Goal: Check status: Check status

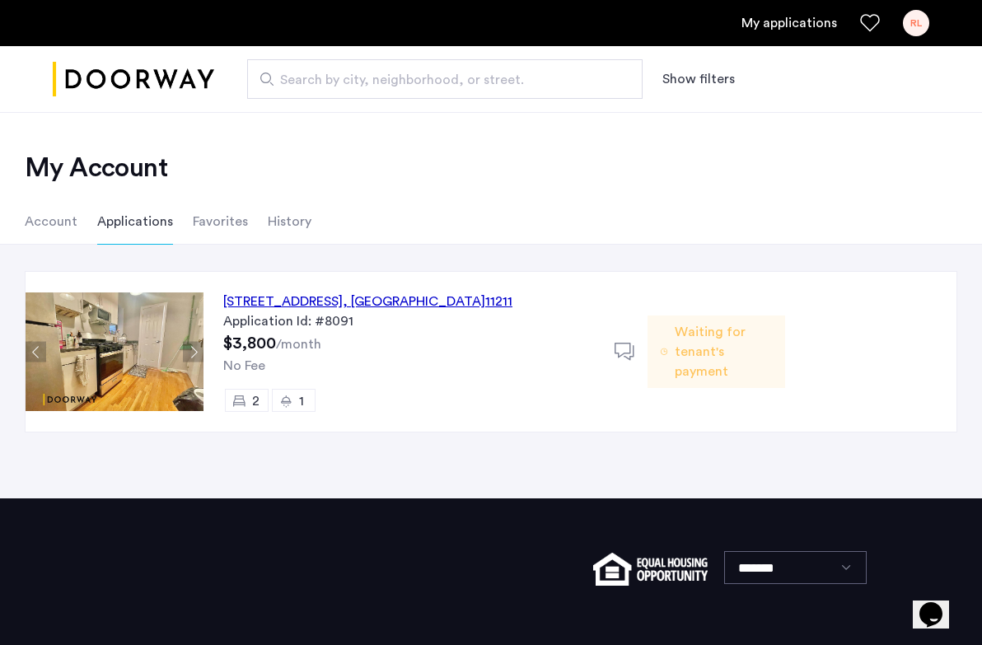
click at [195, 354] on button "Next apartment" at bounding box center [193, 352] width 21 height 21
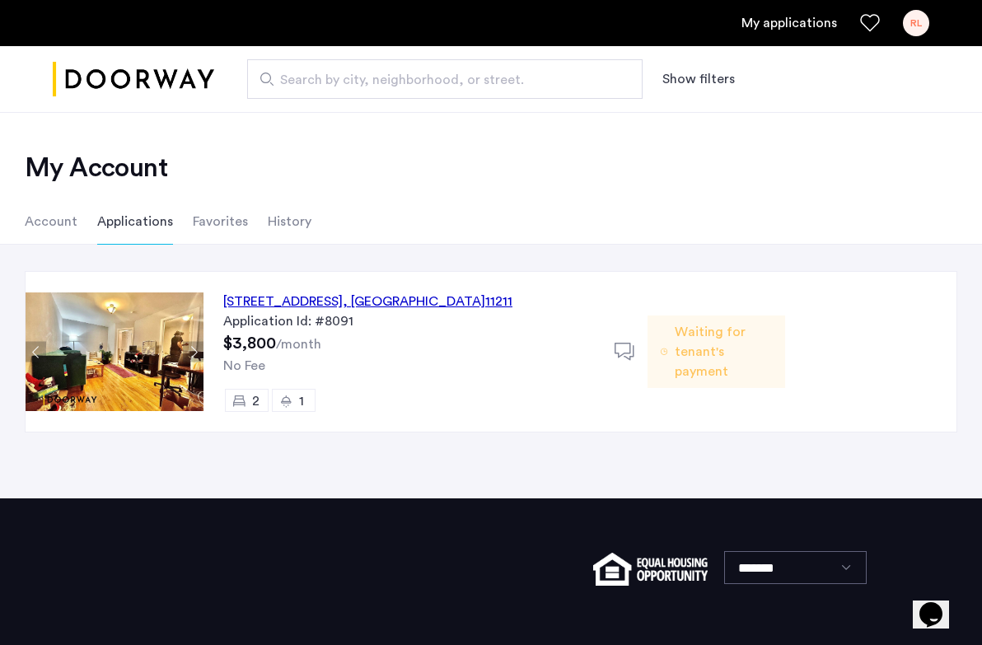
click at [195, 354] on button "Next apartment" at bounding box center [193, 352] width 21 height 21
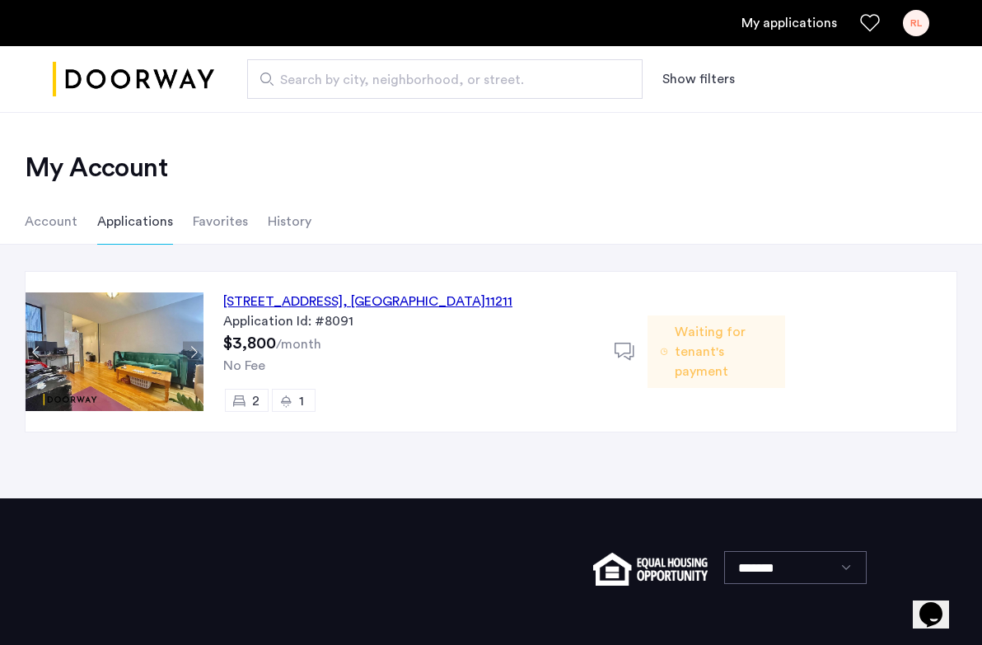
click at [195, 354] on button "Next apartment" at bounding box center [193, 352] width 21 height 21
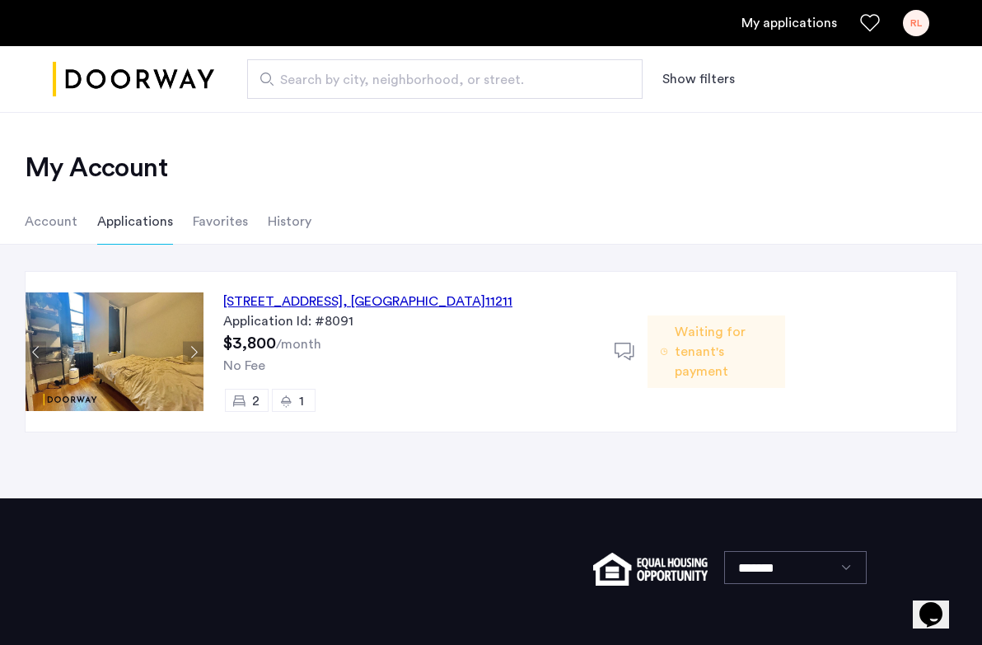
click at [195, 354] on button "Next apartment" at bounding box center [193, 352] width 21 height 21
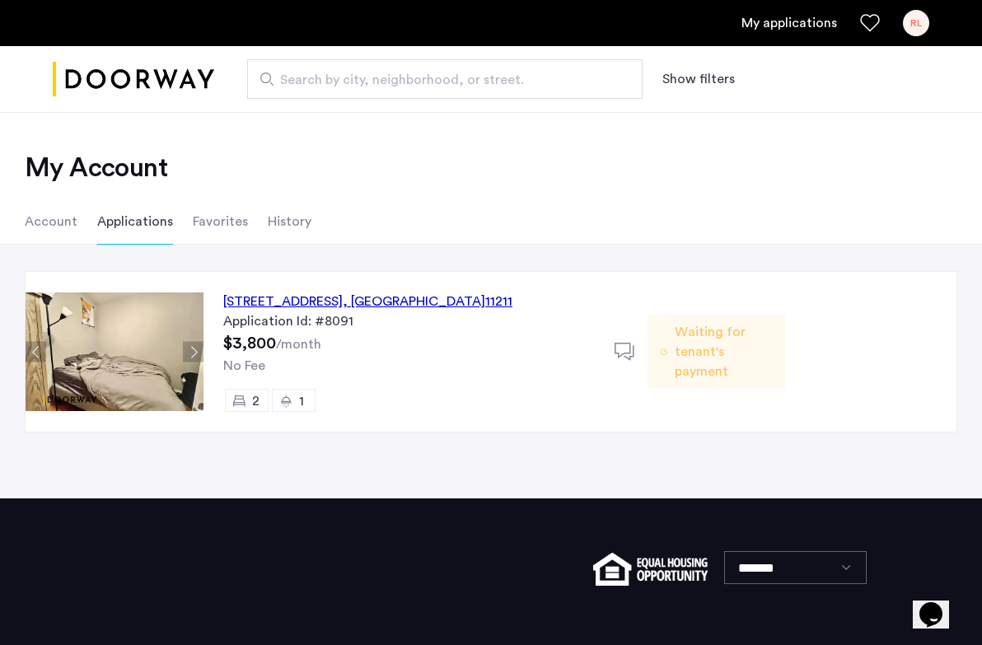
click at [195, 354] on button "Next apartment" at bounding box center [193, 352] width 21 height 21
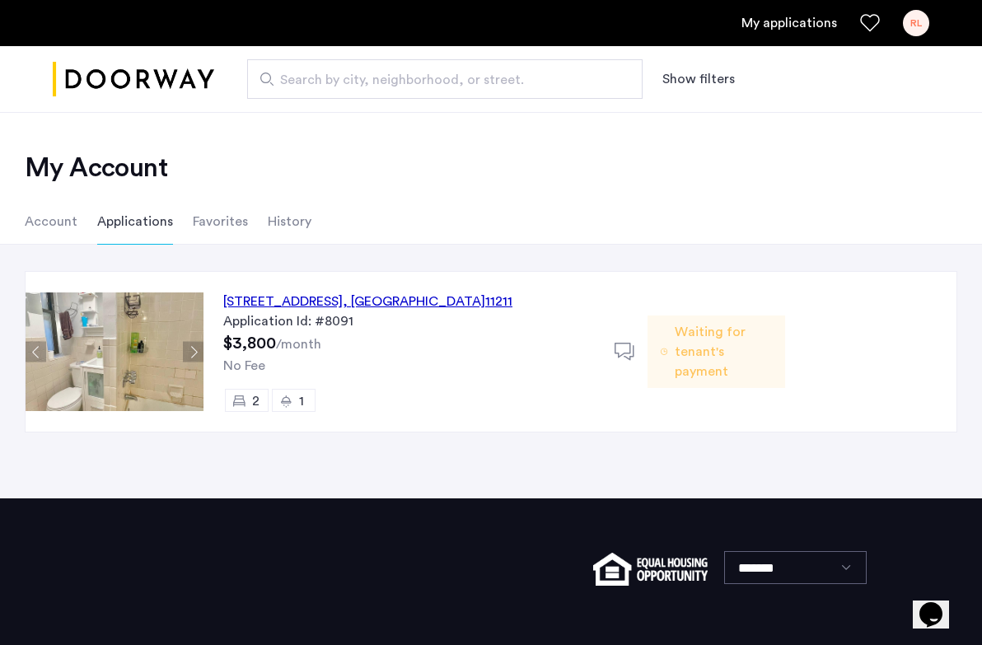
click at [37, 351] on button "Previous apartment" at bounding box center [36, 352] width 21 height 21
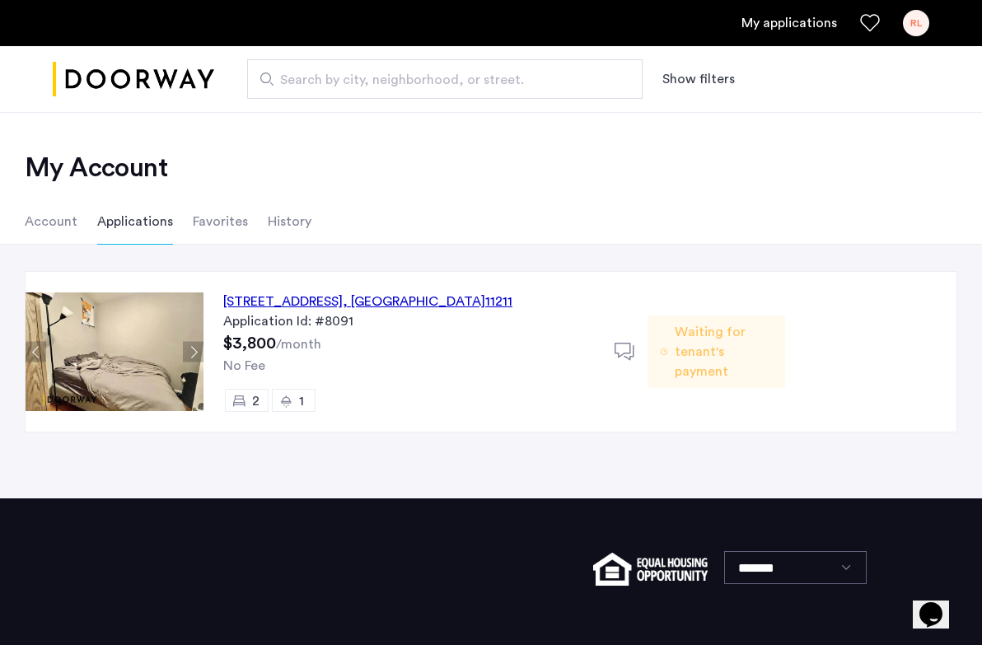
click at [377, 302] on div "221 South 3rd Street, Unit 5A, Brooklyn , NY 11211" at bounding box center [367, 302] width 289 height 20
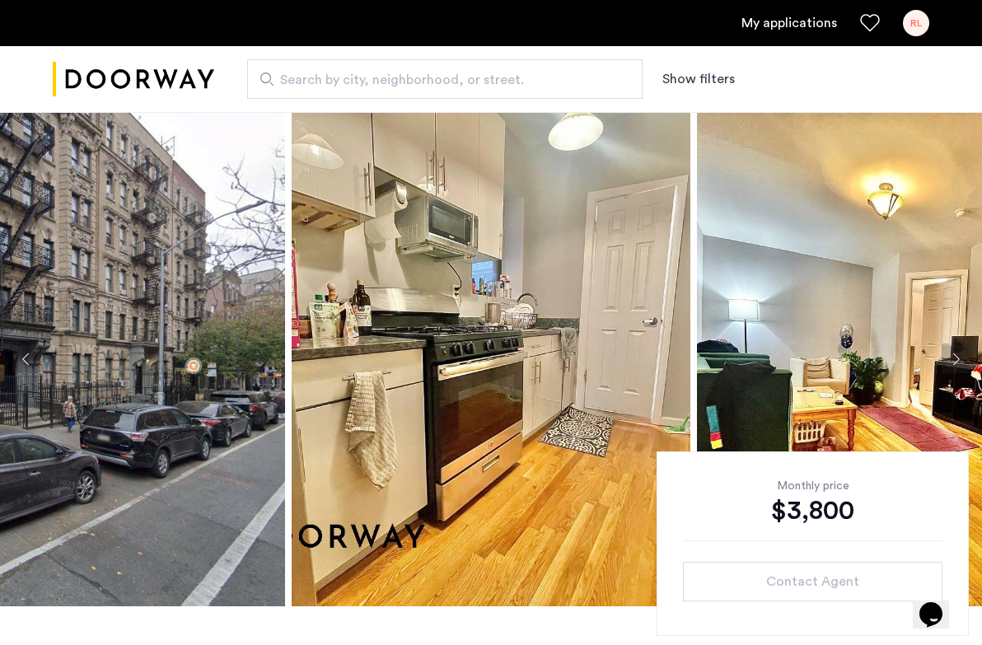
click at [954, 356] on button "Next apartment" at bounding box center [956, 359] width 28 height 28
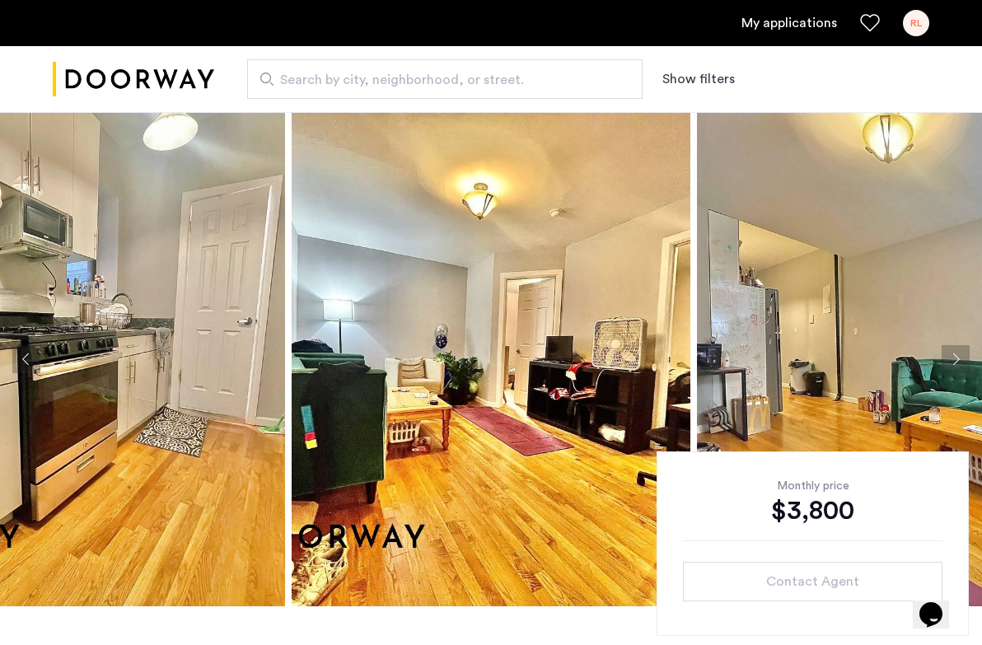
click at [954, 356] on button "Next apartment" at bounding box center [956, 359] width 28 height 28
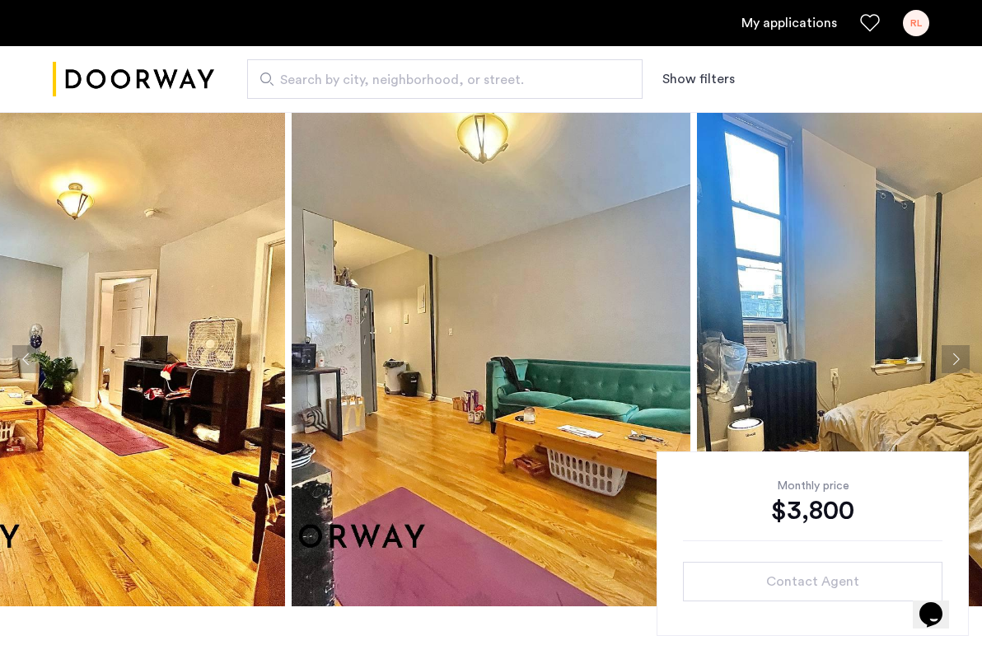
click at [954, 356] on button "Next apartment" at bounding box center [956, 359] width 28 height 28
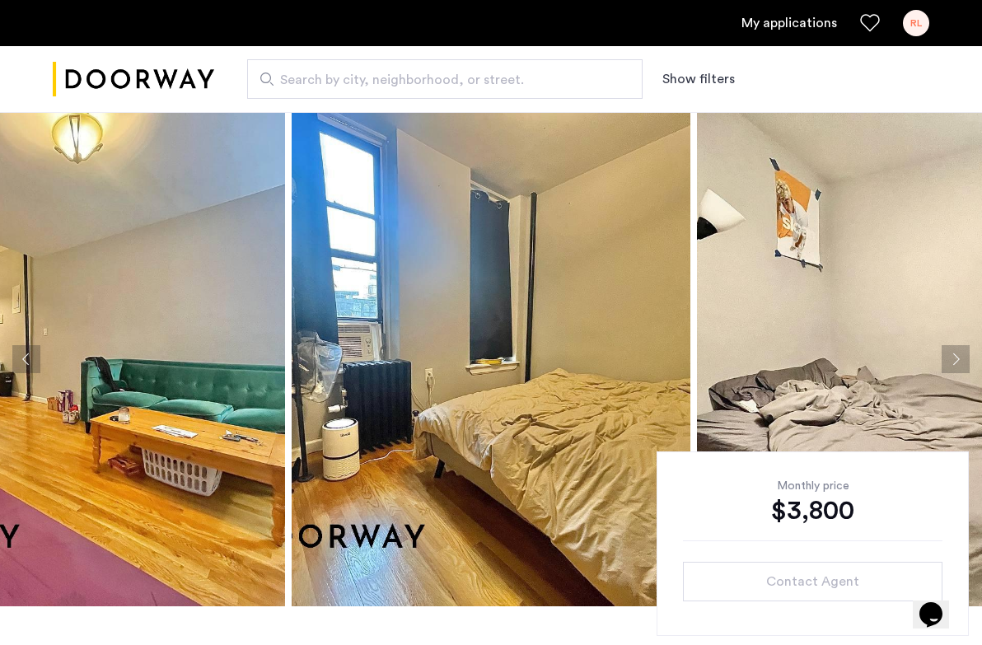
click at [954, 356] on button "Next apartment" at bounding box center [956, 359] width 28 height 28
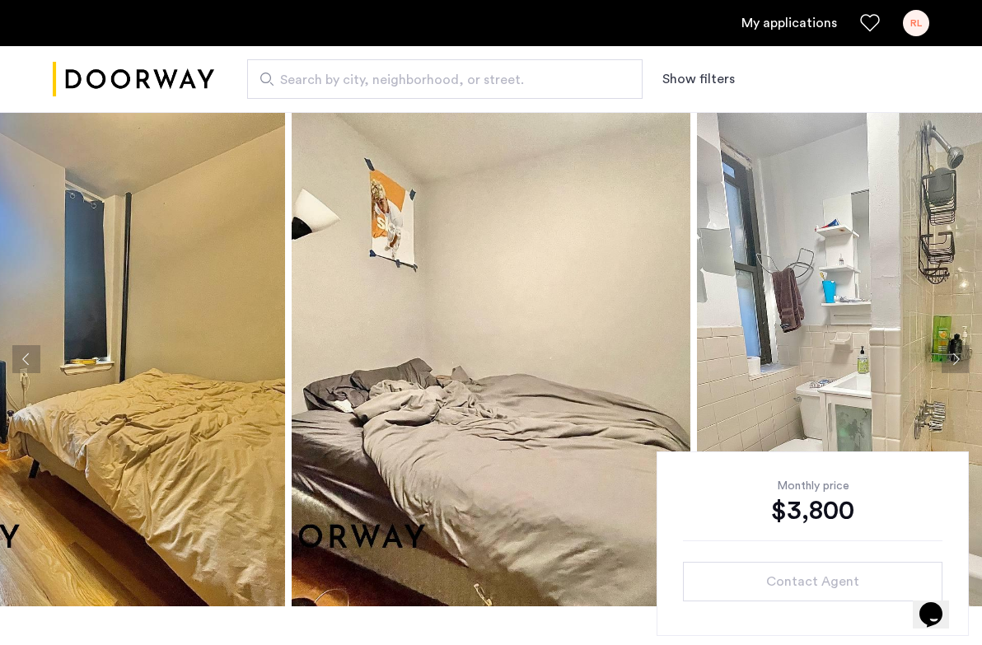
click at [954, 356] on button "Next apartment" at bounding box center [956, 359] width 28 height 28
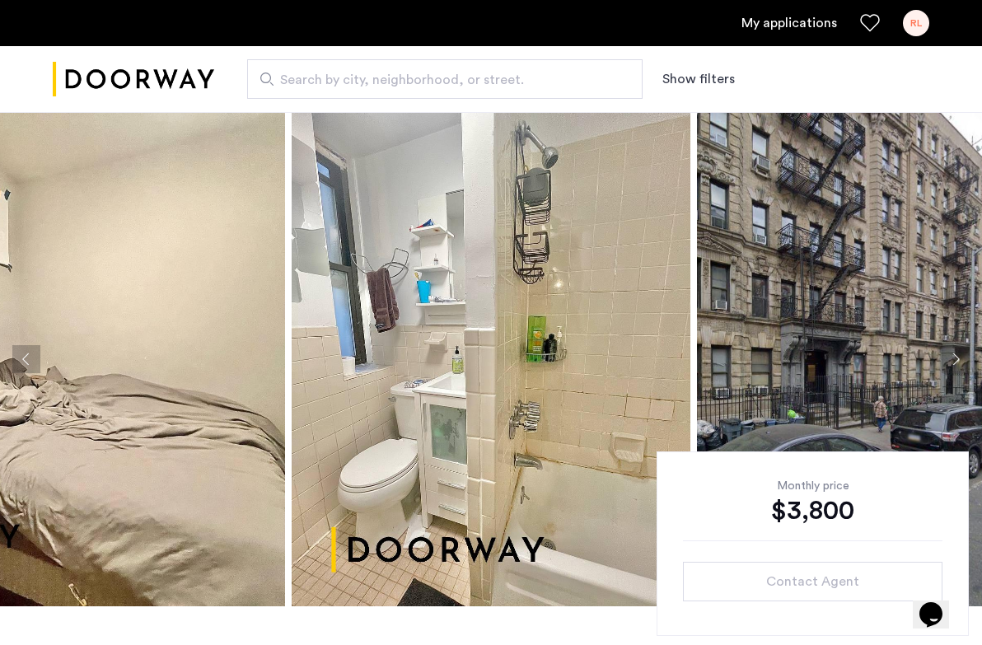
click at [954, 356] on button "Next apartment" at bounding box center [956, 359] width 28 height 28
